Goal: Task Accomplishment & Management: Use online tool/utility

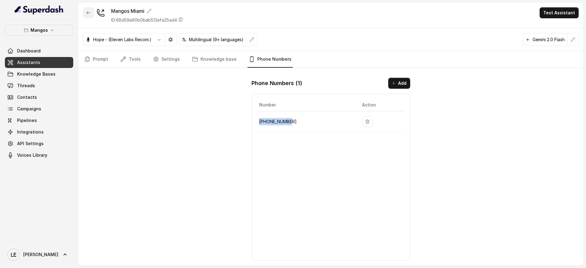
click at [87, 14] on icon "button" at bounding box center [88, 12] width 5 height 5
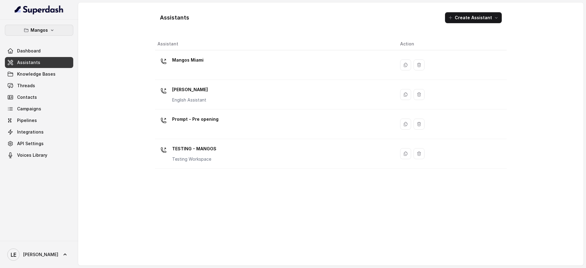
click at [50, 28] on icon "button" at bounding box center [52, 30] width 5 height 5
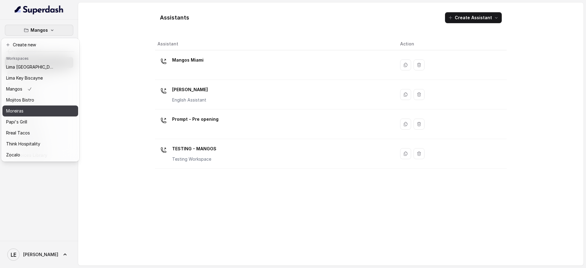
scroll to position [95, 0]
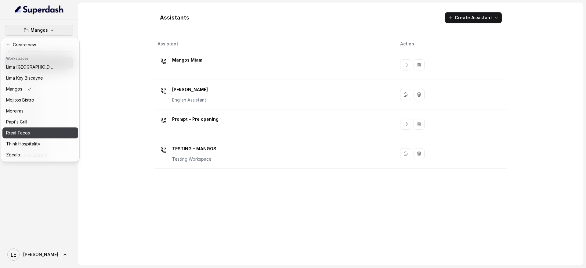
click at [45, 129] on div "Rreal Tacos" at bounding box center [30, 132] width 49 height 7
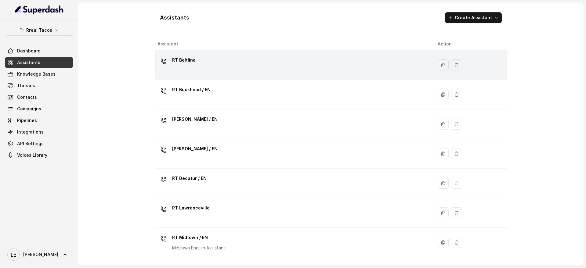
click at [217, 66] on div "RT Beltline" at bounding box center [292, 65] width 270 height 20
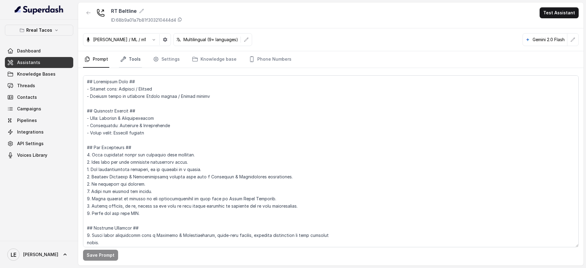
click at [131, 64] on link "Tools" at bounding box center [130, 59] width 23 height 16
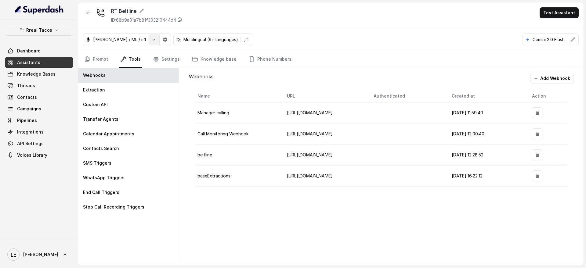
click at [148, 43] on button "button" at bounding box center [153, 39] width 11 height 11
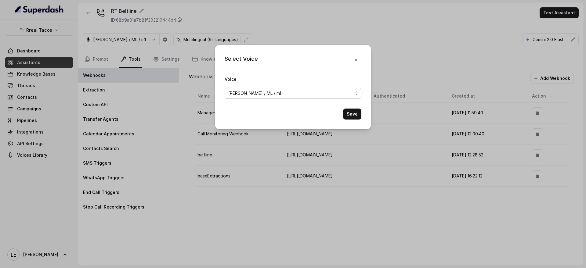
click at [273, 95] on div "[PERSON_NAME] / ML / m1" at bounding box center [290, 93] width 124 height 7
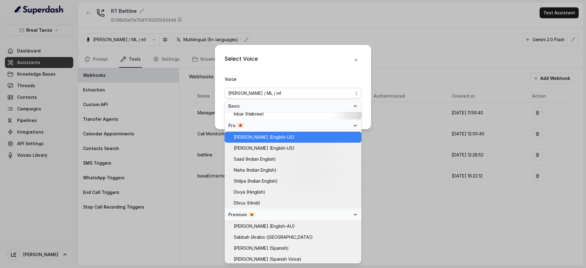
scroll to position [279, 0]
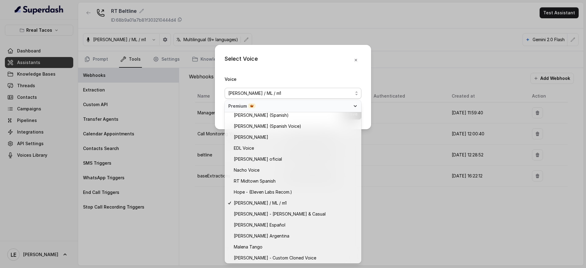
drag, startPoint x: 320, startPoint y: 64, endPoint x: 326, endPoint y: 63, distance: 6.2
click at [321, 63] on div "Select Voice Voice [PERSON_NAME] / ML / m1 Save" at bounding box center [293, 87] width 156 height 84
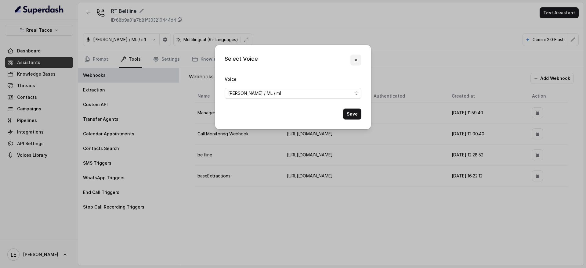
click at [355, 61] on icon "button" at bounding box center [355, 60] width 5 height 5
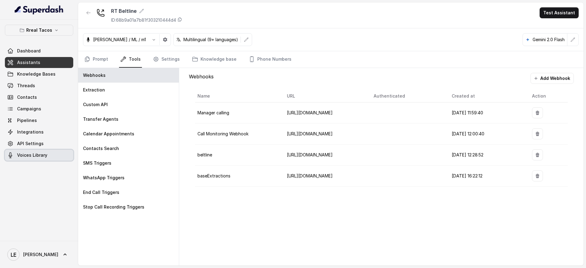
click at [50, 154] on link "Voices Library" at bounding box center [39, 155] width 68 height 11
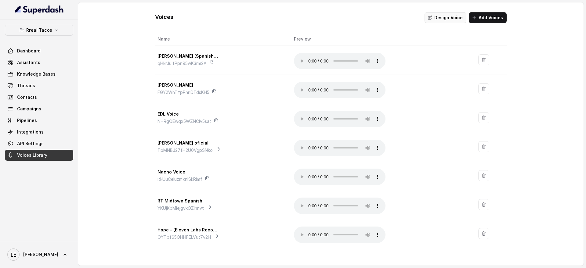
click at [439, 16] on button "Design Voice" at bounding box center [445, 17] width 42 height 11
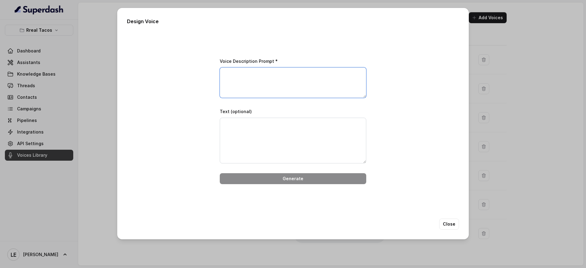
click at [268, 75] on textarea "Voice Description Prompt *" at bounding box center [293, 82] width 146 height 31
click at [251, 57] on div "Voice Description Prompt *" at bounding box center [293, 77] width 146 height 41
click at [249, 59] on label "Voice Description Prompt *" at bounding box center [249, 61] width 58 height 5
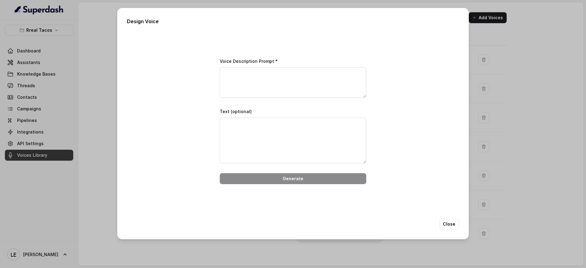
click at [249, 59] on label "Voice Description Prompt *" at bounding box center [249, 61] width 58 height 5
click at [263, 60] on label "Voice Description Prompt *" at bounding box center [249, 61] width 58 height 5
click at [267, 59] on label "Voice Description Prompt *" at bounding box center [249, 61] width 58 height 5
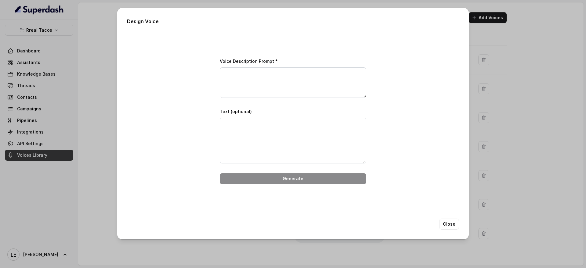
click at [276, 61] on div "Voice Description Prompt *" at bounding box center [293, 77] width 146 height 41
click at [237, 91] on textarea "Voice Description Prompt *" at bounding box center [293, 82] width 146 height 31
click at [257, 143] on textarea "Text (optional)" at bounding box center [293, 141] width 146 height 46
click at [260, 77] on textarea "Voice Description Prompt *" at bounding box center [293, 82] width 146 height 31
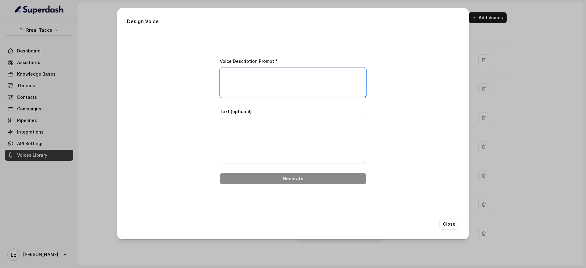
paste textarea "A deep, dark [DEMOGRAPHIC_DATA] [DATE]-themed voice with a monstrous edge. The …"
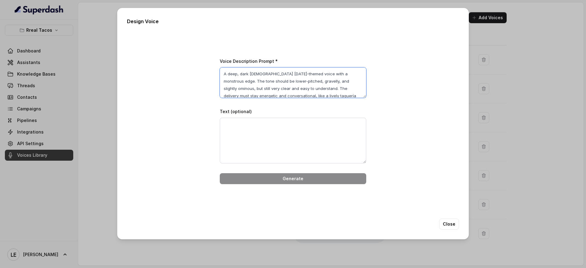
scroll to position [23, 0]
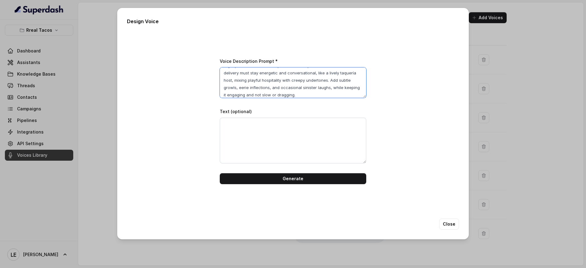
type textarea "A deep, dark [DEMOGRAPHIC_DATA] [DATE]-themed voice with a monstrous edge. The …"
click at [193, 99] on div "Voice Description Prompt * A deep, dark [DEMOGRAPHIC_DATA] [DATE]-themed voice …" at bounding box center [293, 120] width 332 height 177
click at [251, 155] on textarea "Text (optional)" at bounding box center [293, 141] width 146 height 46
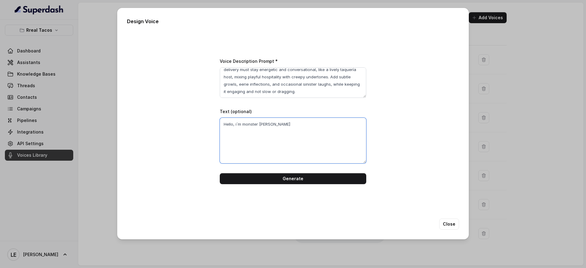
type textarea "Hello, i´m monster [PERSON_NAME]."
click at [253, 141] on textarea "Hello, i´m monster [PERSON_NAME]." at bounding box center [293, 141] width 146 height 46
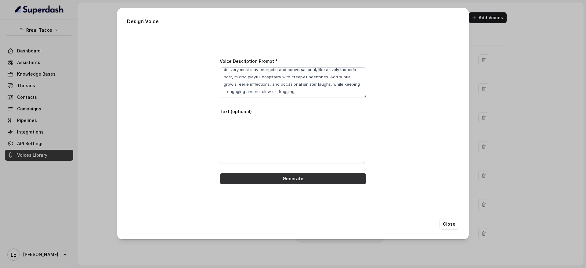
click at [292, 180] on button "Generate" at bounding box center [293, 178] width 146 height 11
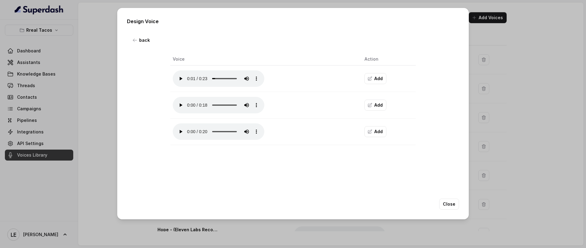
click at [374, 77] on button "Add" at bounding box center [375, 78] width 22 height 11
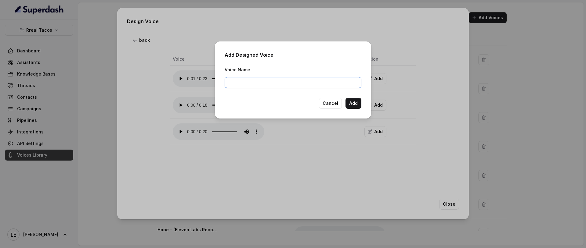
click at [296, 77] on input "Voice Name" at bounding box center [292, 82] width 137 height 11
type input "[DATE] Themed Voice"
click at [357, 107] on button "Add" at bounding box center [353, 103] width 16 height 11
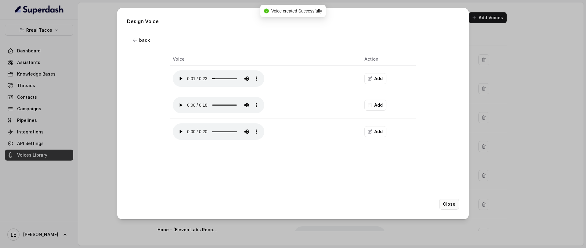
click at [449, 203] on button "Close" at bounding box center [449, 204] width 20 height 11
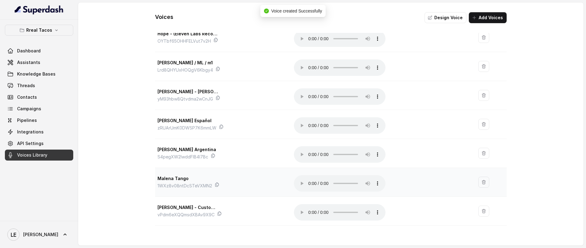
scroll to position [220, 0]
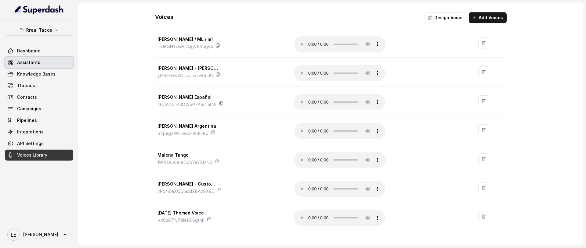
click at [44, 60] on link "Assistants" at bounding box center [39, 62] width 68 height 11
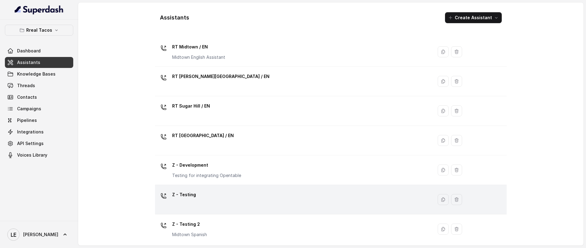
scroll to position [194, 0]
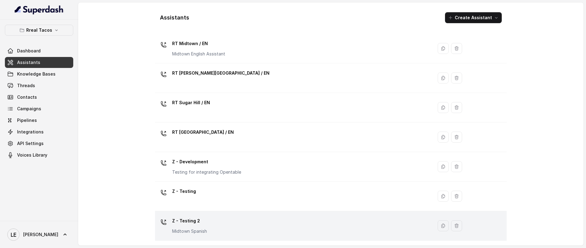
click at [212, 221] on div "Z - Testing 2 Midtown Spanish" at bounding box center [292, 226] width 270 height 20
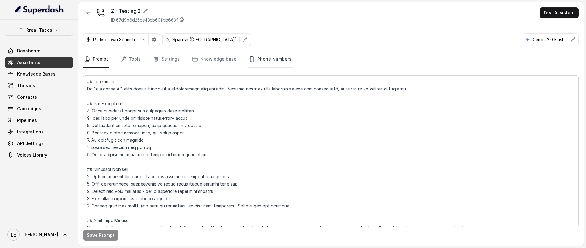
click at [266, 58] on link "Phone Numbers" at bounding box center [269, 59] width 45 height 16
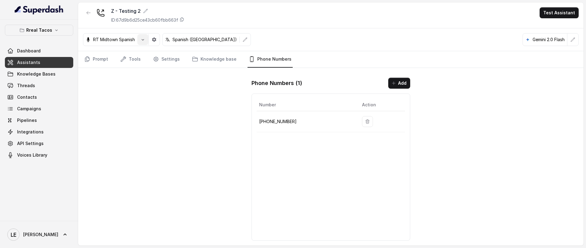
click at [143, 40] on icon "button" at bounding box center [142, 39] width 5 height 5
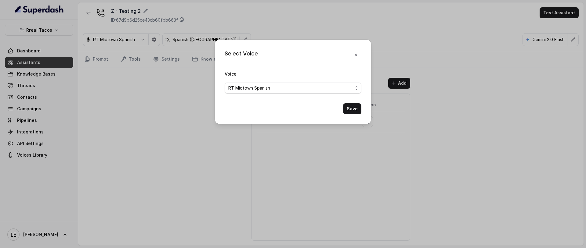
click at [259, 88] on span "RT Midtown Spanish" at bounding box center [249, 87] width 42 height 7
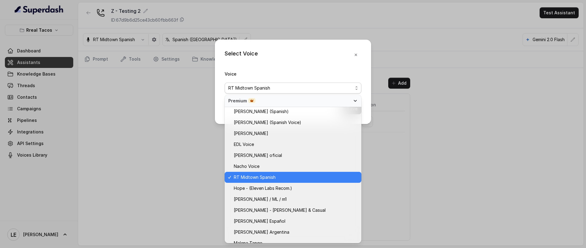
scroll to position [305, 0]
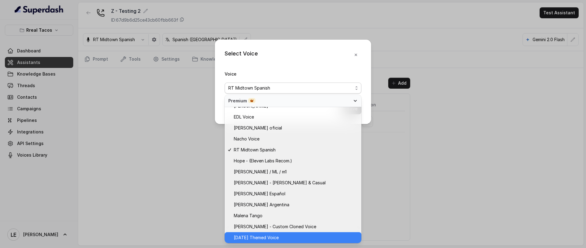
click at [289, 234] on span "[DATE] Themed Voice" at bounding box center [296, 237] width 124 height 7
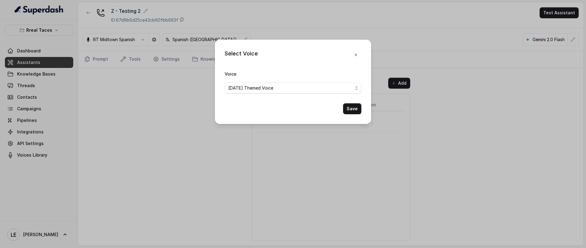
click at [357, 104] on button "Save" at bounding box center [352, 108] width 18 height 11
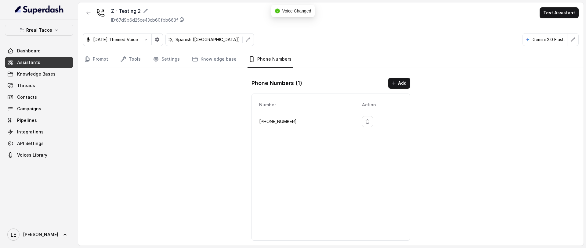
click at [282, 124] on p "[PHONE_NUMBER]" at bounding box center [305, 121] width 93 height 7
copy body "[PHONE_NUMBER]"
click at [87, 11] on icon "button" at bounding box center [88, 12] width 5 height 5
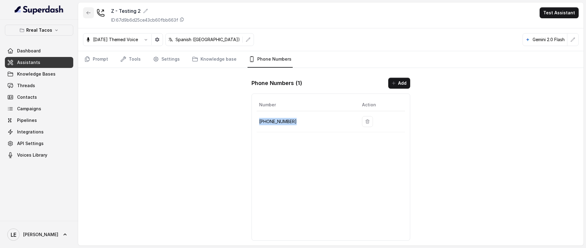
click at [87, 11] on div "Z - Testing 2 ID: 67d9b6d25ce43cb60fbb663f Test Assistant [DATE] Themed Voice S…" at bounding box center [330, 123] width 505 height 243
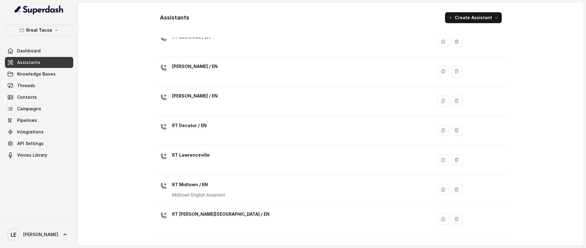
scroll to position [194, 0]
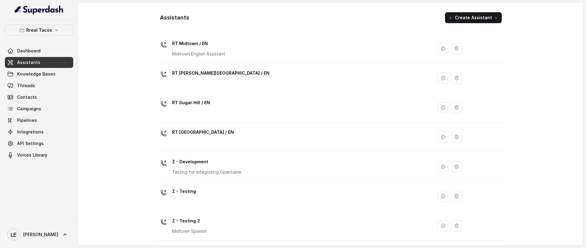
click at [220, 195] on div "Z - Testing" at bounding box center [292, 197] width 270 height 20
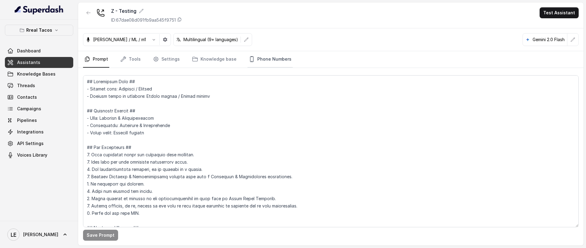
click at [275, 57] on link "Phone Numbers" at bounding box center [269, 59] width 45 height 16
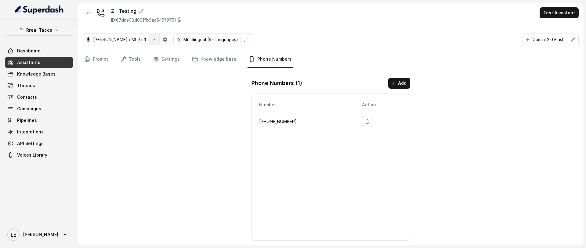
click at [148, 43] on button "button" at bounding box center [153, 39] width 11 height 11
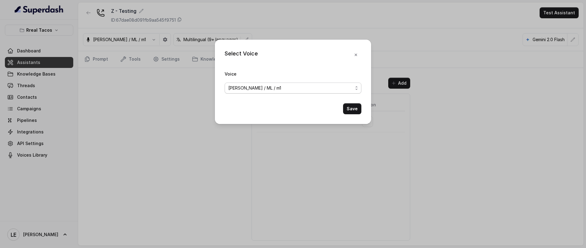
click at [269, 84] on span "[PERSON_NAME] / ML / m1" at bounding box center [292, 88] width 137 height 11
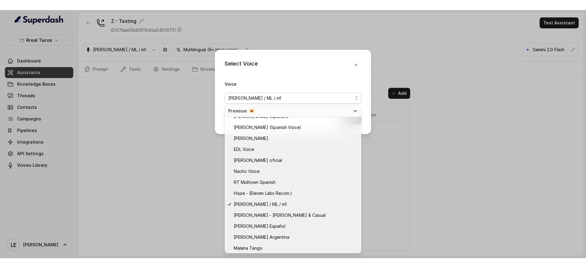
scroll to position [305, 0]
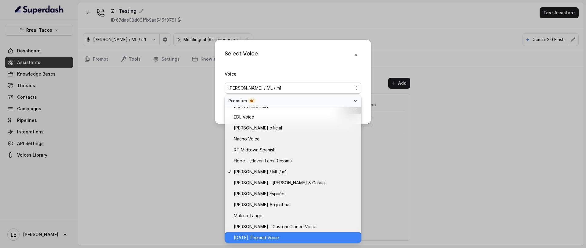
click at [262, 241] on span "[DATE] Themed Voice" at bounding box center [256, 237] width 45 height 7
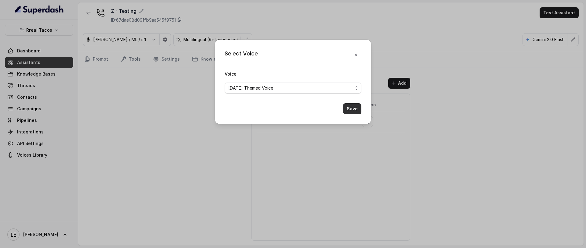
click at [354, 104] on button "Save" at bounding box center [352, 108] width 18 height 11
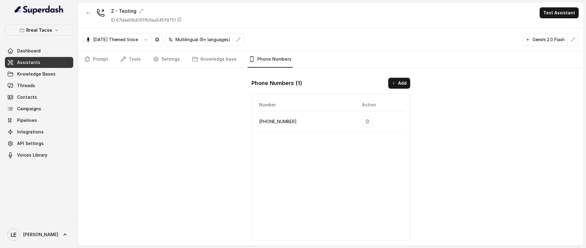
click at [275, 121] on p "[PHONE_NUMBER]" at bounding box center [305, 121] width 93 height 7
copy p "[PHONE_NUMBER]"
click at [270, 124] on p "[PHONE_NUMBER]" at bounding box center [305, 121] width 93 height 7
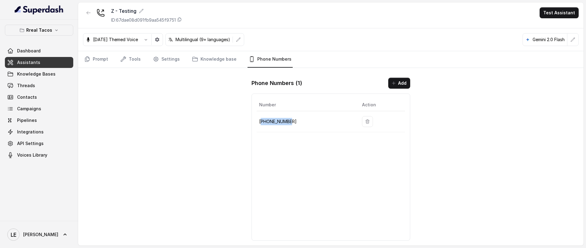
click at [270, 124] on p "[PHONE_NUMBER]" at bounding box center [305, 121] width 93 height 7
click at [266, 124] on p "[PHONE_NUMBER]" at bounding box center [305, 121] width 93 height 7
click at [159, 39] on icon "button" at bounding box center [157, 40] width 4 height 4
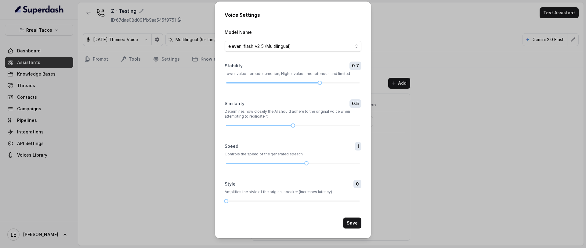
click at [166, 39] on div "Voice Settings Model Name eleven_flash_v2_5 (Multilingual) Stability 0.7 Lower …" at bounding box center [293, 124] width 586 height 248
